Goal: Task Accomplishment & Management: Use online tool/utility

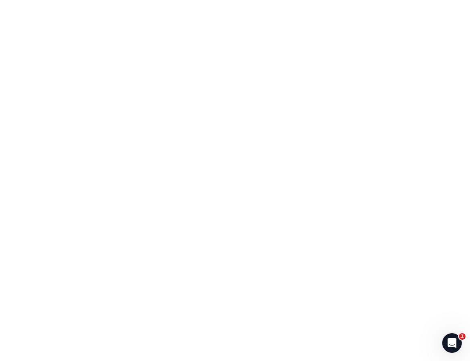
drag, startPoint x: 125, startPoint y: 113, endPoint x: 222, endPoint y: 153, distance: 104.6
click at [219, 155] on body "1" at bounding box center [235, 180] width 470 height 361
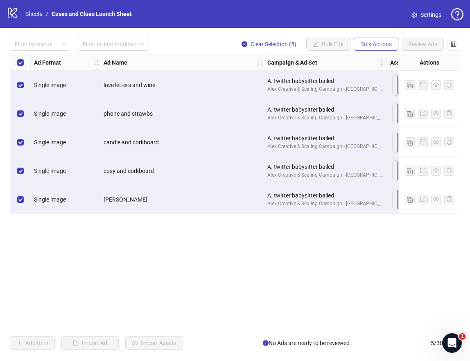
drag, startPoint x: 368, startPoint y: 39, endPoint x: 366, endPoint y: 50, distance: 11.2
click at [368, 40] on button "Bulk Actions" at bounding box center [376, 44] width 45 height 13
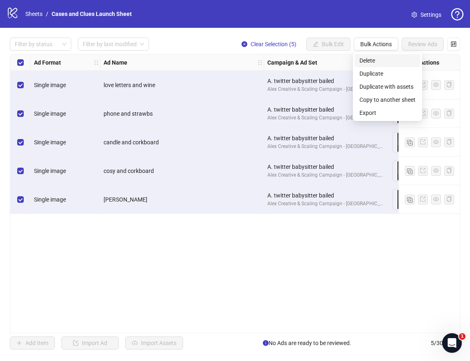
click at [373, 59] on span "Delete" at bounding box center [387, 60] width 56 height 9
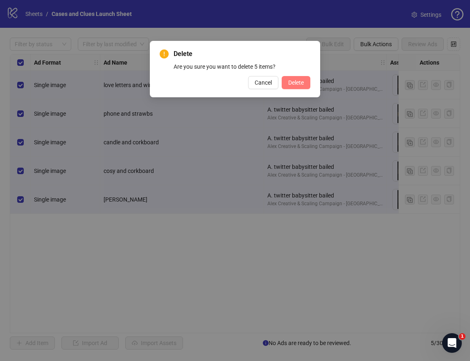
click at [296, 84] on span "Delete" at bounding box center [296, 82] width 16 height 7
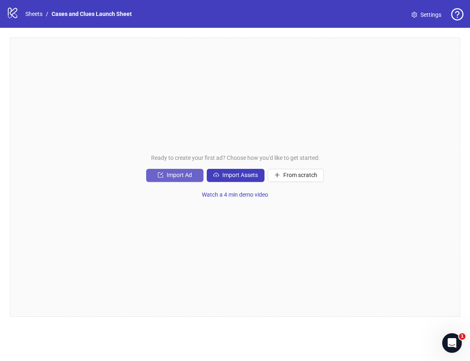
click at [180, 178] on span "Import Ad" at bounding box center [179, 175] width 25 height 7
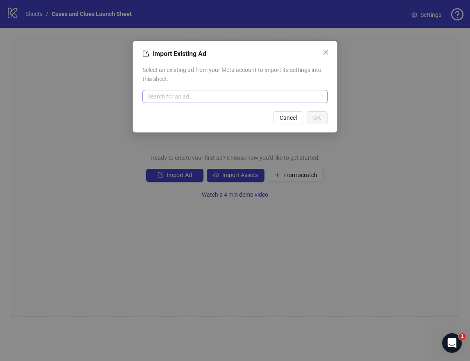
click at [201, 97] on input "search" at bounding box center [231, 96] width 168 height 12
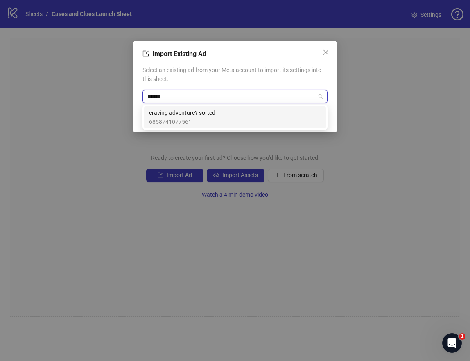
type input "*******"
click at [185, 116] on span "craving adventure? sorted" at bounding box center [182, 112] width 66 height 9
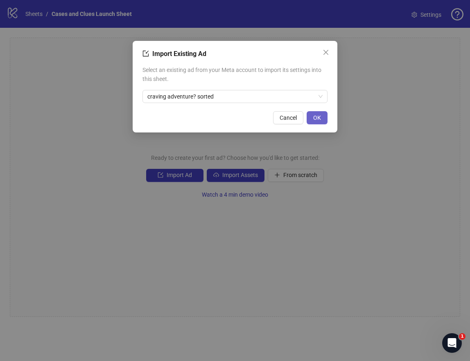
click at [316, 117] on span "OK" at bounding box center [317, 118] width 8 height 7
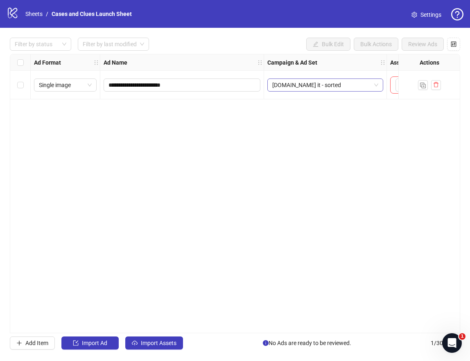
click at [378, 85] on div "C.post it - sorted" at bounding box center [325, 85] width 116 height 13
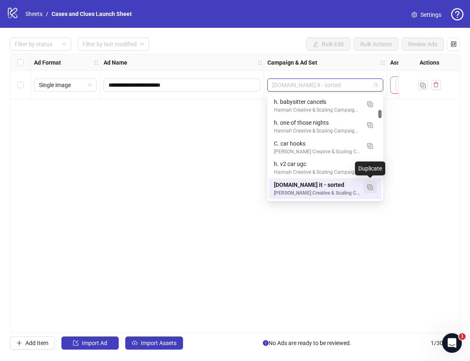
click at [369, 187] on img "button" at bounding box center [370, 188] width 6 height 6
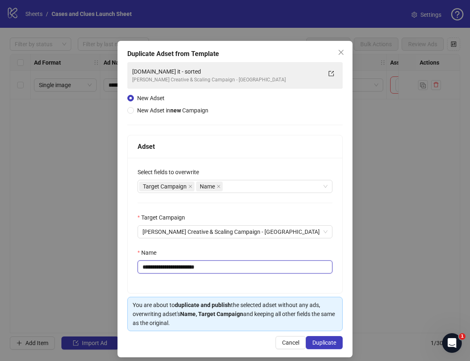
drag, startPoint x: 212, startPoint y: 268, endPoint x: 152, endPoint y: 262, distance: 60.4
click at [152, 262] on input "**********" at bounding box center [235, 267] width 195 height 13
drag, startPoint x: 210, startPoint y: 262, endPoint x: 205, endPoint y: 264, distance: 4.8
click at [210, 262] on input "**********" at bounding box center [235, 267] width 195 height 13
drag, startPoint x: 191, startPoint y: 266, endPoint x: 169, endPoint y: 260, distance: 21.9
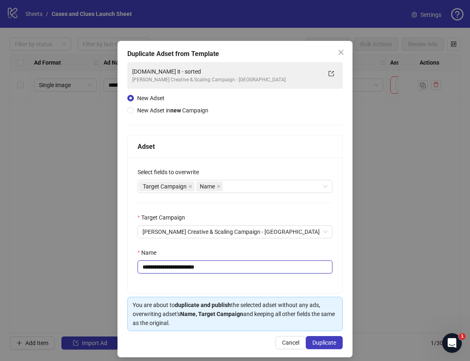
click at [169, 261] on input "**********" at bounding box center [235, 267] width 195 height 13
drag, startPoint x: 211, startPoint y: 269, endPoint x: 147, endPoint y: 266, distance: 64.3
click at [147, 266] on input "**********" at bounding box center [235, 267] width 195 height 13
drag, startPoint x: 147, startPoint y: 268, endPoint x: 150, endPoint y: 284, distance: 16.7
click at [147, 269] on input "**********" at bounding box center [235, 267] width 195 height 13
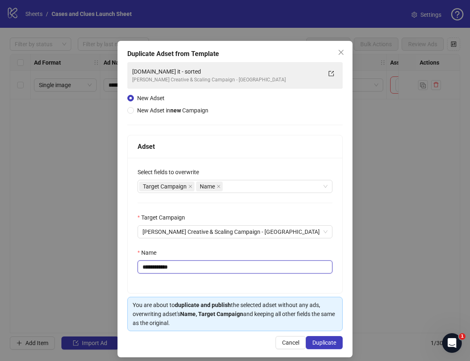
click at [145, 268] on input "**********" at bounding box center [235, 267] width 195 height 13
type input "**********"
click at [315, 340] on span "Duplicate" at bounding box center [324, 343] width 24 height 7
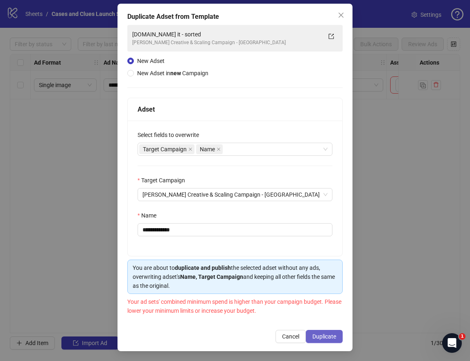
click at [320, 334] on span "Duplicate" at bounding box center [324, 337] width 24 height 7
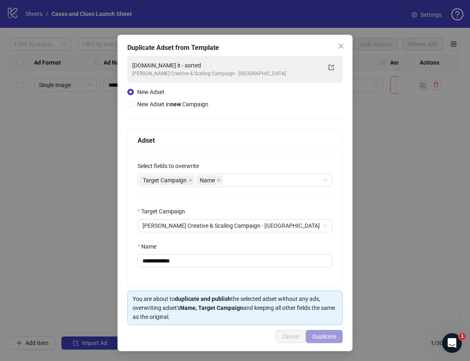
scroll to position [6, 0]
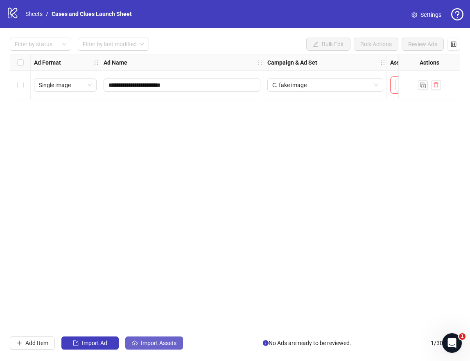
click at [152, 342] on span "Import Assets" at bounding box center [159, 343] width 36 height 7
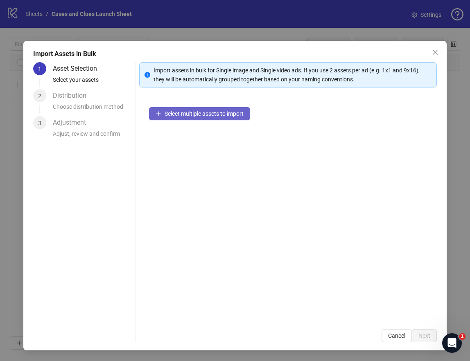
click at [173, 118] on button "Select multiple assets to import" at bounding box center [199, 113] width 101 height 13
click at [198, 114] on span "Select multiple assets to import" at bounding box center [204, 114] width 79 height 7
click at [436, 50] on icon "close" at bounding box center [435, 52] width 7 height 7
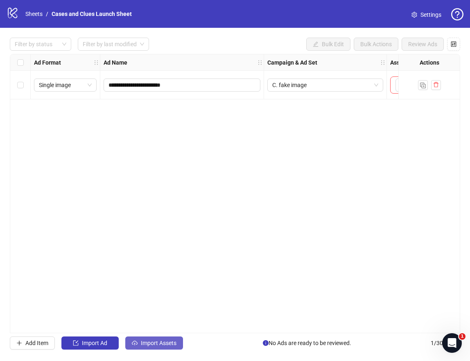
click at [160, 342] on span "Import Assets" at bounding box center [159, 343] width 36 height 7
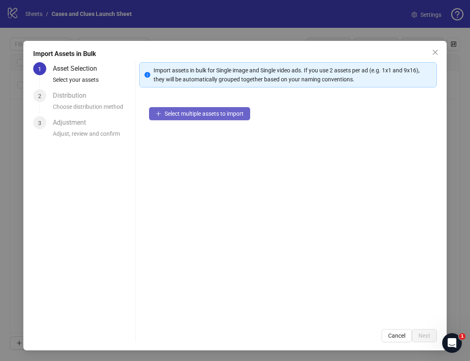
click at [182, 112] on span "Select multiple assets to import" at bounding box center [204, 114] width 79 height 7
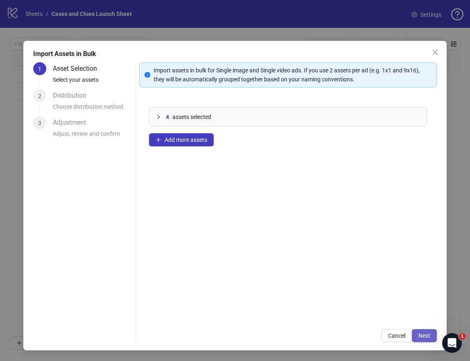
click at [424, 335] on span "Next" at bounding box center [424, 336] width 12 height 7
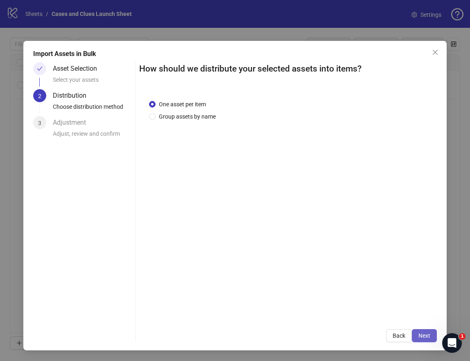
click at [426, 339] on button "Next" at bounding box center [424, 335] width 25 height 13
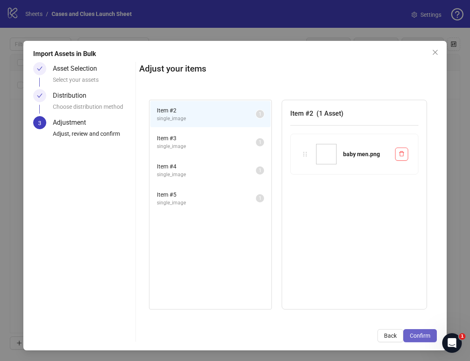
click at [415, 334] on span "Confirm" at bounding box center [420, 336] width 20 height 7
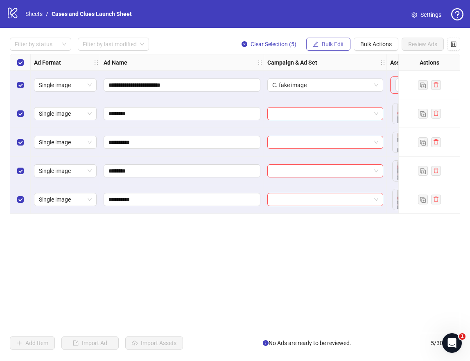
click at [326, 46] on span "Bulk Edit" at bounding box center [333, 44] width 22 height 7
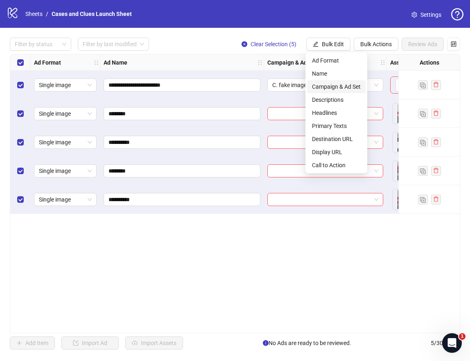
click at [334, 84] on span "Campaign & Ad Set" at bounding box center [336, 86] width 49 height 9
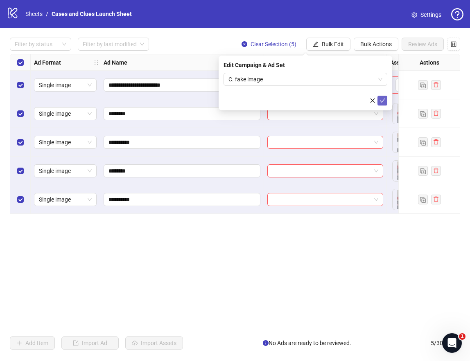
click at [382, 99] on icon "check" at bounding box center [382, 101] width 6 height 6
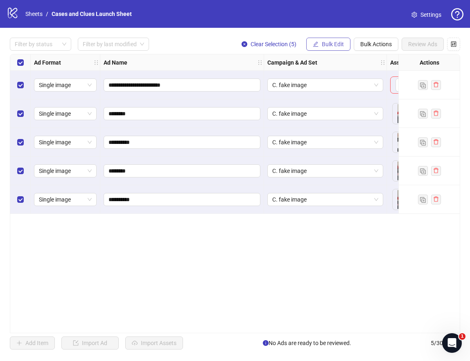
click at [320, 45] on button "Bulk Edit" at bounding box center [328, 44] width 44 height 13
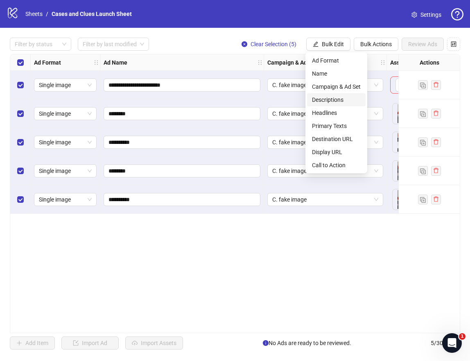
click at [331, 101] on span "Descriptions" at bounding box center [336, 99] width 49 height 9
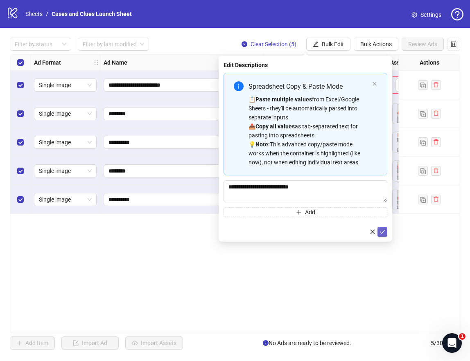
click at [382, 233] on icon "check" at bounding box center [382, 232] width 6 height 6
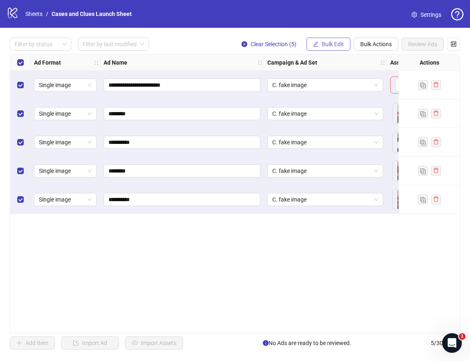
click at [333, 42] on span "Bulk Edit" at bounding box center [333, 44] width 22 height 7
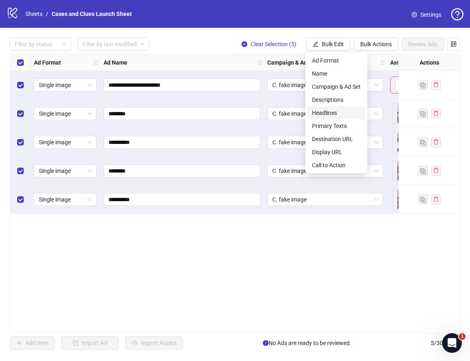
click at [332, 111] on span "Headlines" at bounding box center [336, 112] width 49 height 9
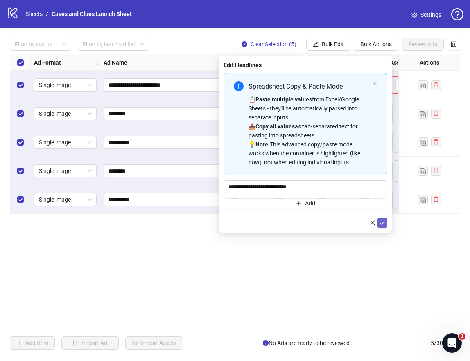
click at [384, 222] on icon "check" at bounding box center [382, 223] width 6 height 6
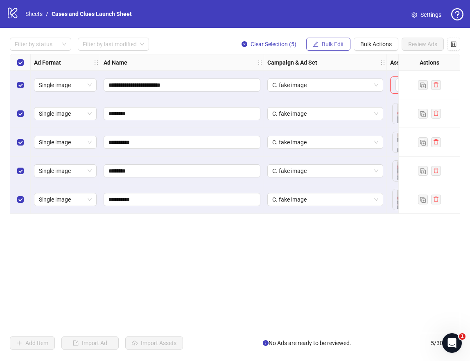
drag, startPoint x: 326, startPoint y: 39, endPoint x: 325, endPoint y: 45, distance: 5.7
click at [326, 39] on button "Bulk Edit" at bounding box center [328, 44] width 44 height 13
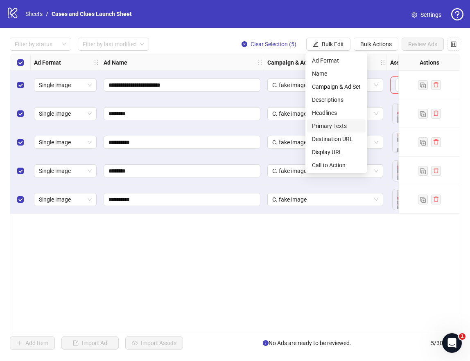
click at [337, 123] on span "Primary Texts" at bounding box center [336, 126] width 49 height 9
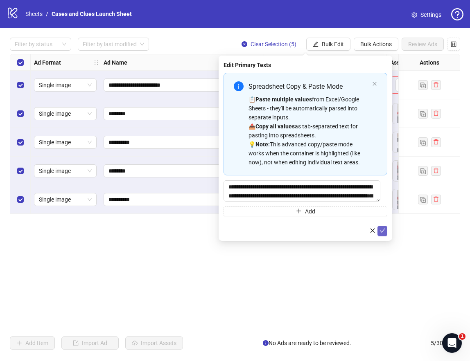
click at [381, 232] on icon "check" at bounding box center [382, 231] width 6 height 6
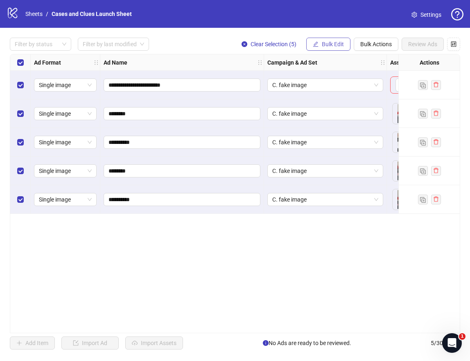
click at [332, 41] on span "Bulk Edit" at bounding box center [333, 44] width 22 height 7
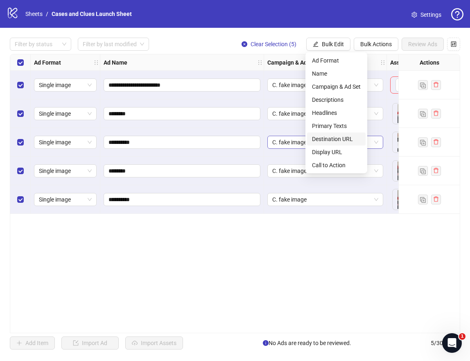
click at [353, 138] on span "Destination URL" at bounding box center [336, 139] width 49 height 9
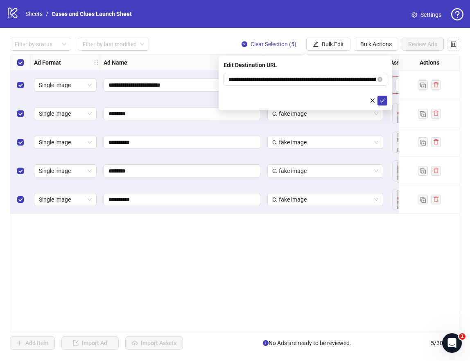
drag, startPoint x: 385, startPoint y: 102, endPoint x: 381, endPoint y: 93, distance: 9.6
click at [385, 102] on icon "check" at bounding box center [382, 101] width 6 height 6
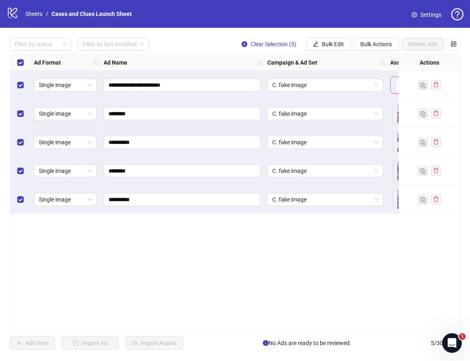
click at [323, 35] on div "**********" at bounding box center [235, 194] width 470 height 332
click at [327, 42] on span "Bulk Edit" at bounding box center [333, 44] width 22 height 7
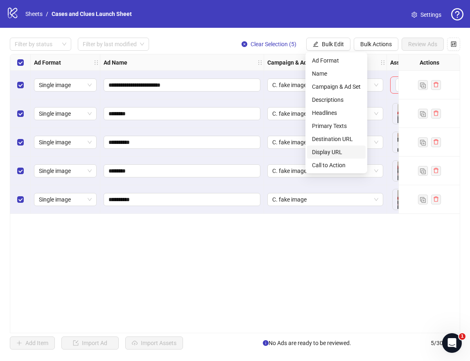
click at [339, 148] on span "Display URL" at bounding box center [336, 152] width 49 height 9
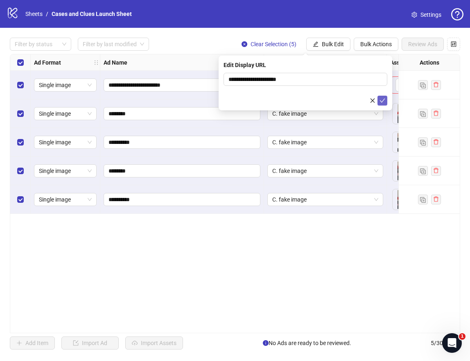
click at [384, 102] on icon "check" at bounding box center [382, 101] width 6 height 6
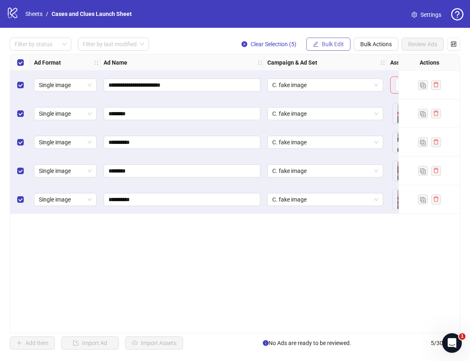
click at [334, 45] on span "Bulk Edit" at bounding box center [333, 44] width 22 height 7
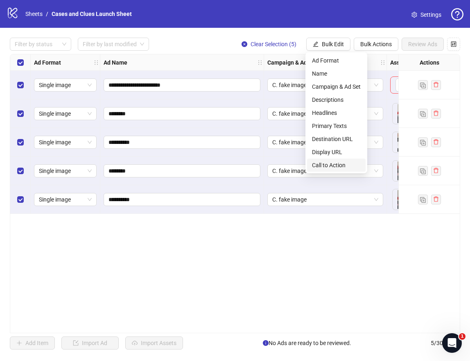
click at [337, 165] on span "Call to Action" at bounding box center [336, 165] width 49 height 9
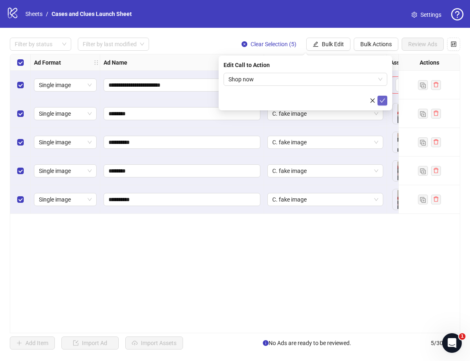
click at [382, 100] on icon "check" at bounding box center [382, 101] width 6 height 6
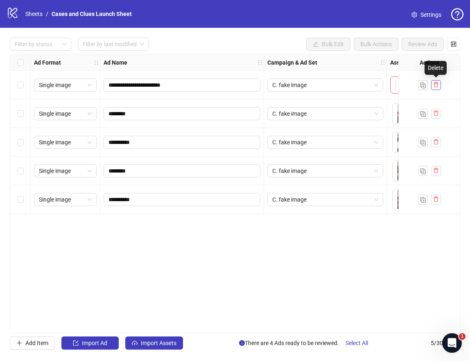
click at [436, 83] on icon "delete" at bounding box center [436, 85] width 6 height 6
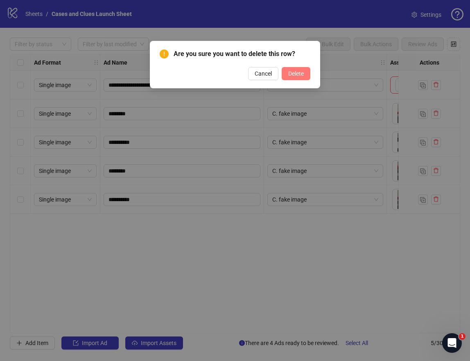
drag, startPoint x: 289, startPoint y: 67, endPoint x: 292, endPoint y: 72, distance: 6.8
click at [289, 67] on button "Delete" at bounding box center [296, 73] width 29 height 13
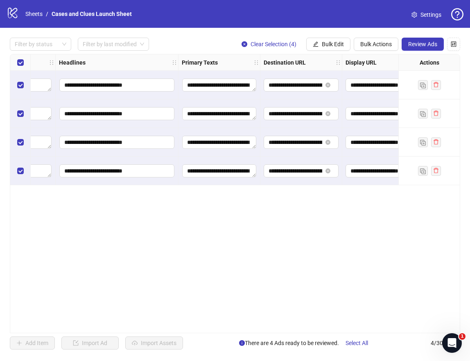
scroll to position [0, 643]
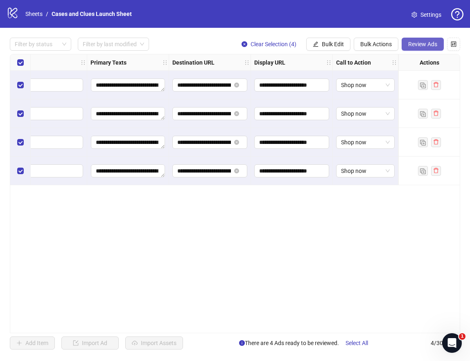
click at [415, 45] on span "Review Ads" at bounding box center [422, 44] width 29 height 7
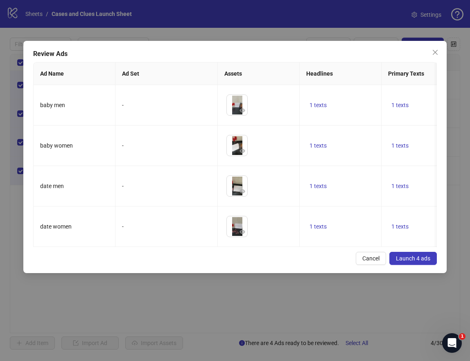
click at [416, 262] on span "Launch 4 ads" at bounding box center [413, 258] width 34 height 7
